Goal: Task Accomplishment & Management: Manage account settings

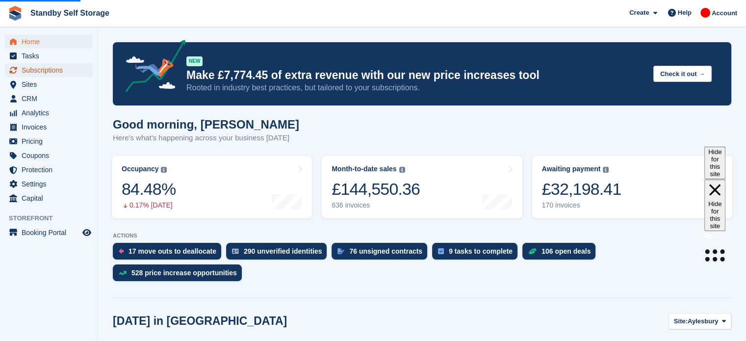
click at [49, 66] on span "Subscriptions" at bounding box center [51, 70] width 59 height 14
